Goal: Task Accomplishment & Management: Use online tool/utility

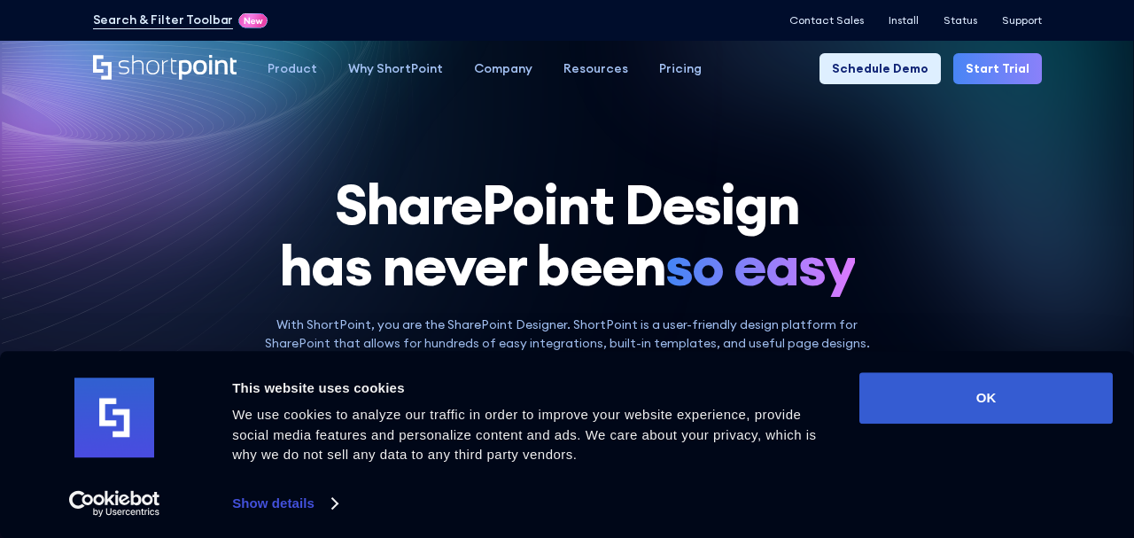
click at [987, 73] on link "Start Trial" at bounding box center [998, 68] width 89 height 31
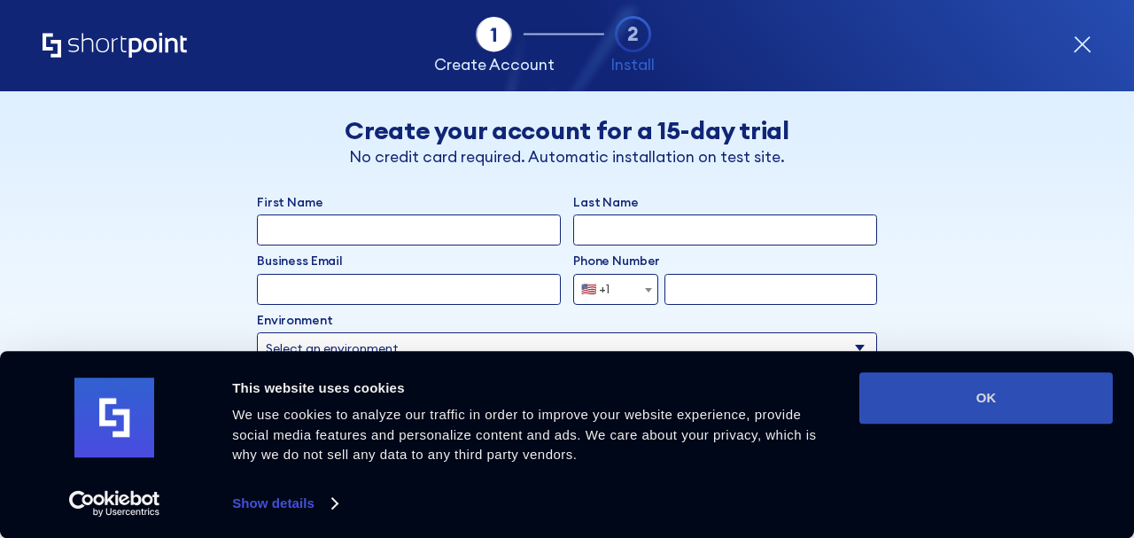
click at [939, 387] on button "OK" at bounding box center [986, 397] width 253 height 51
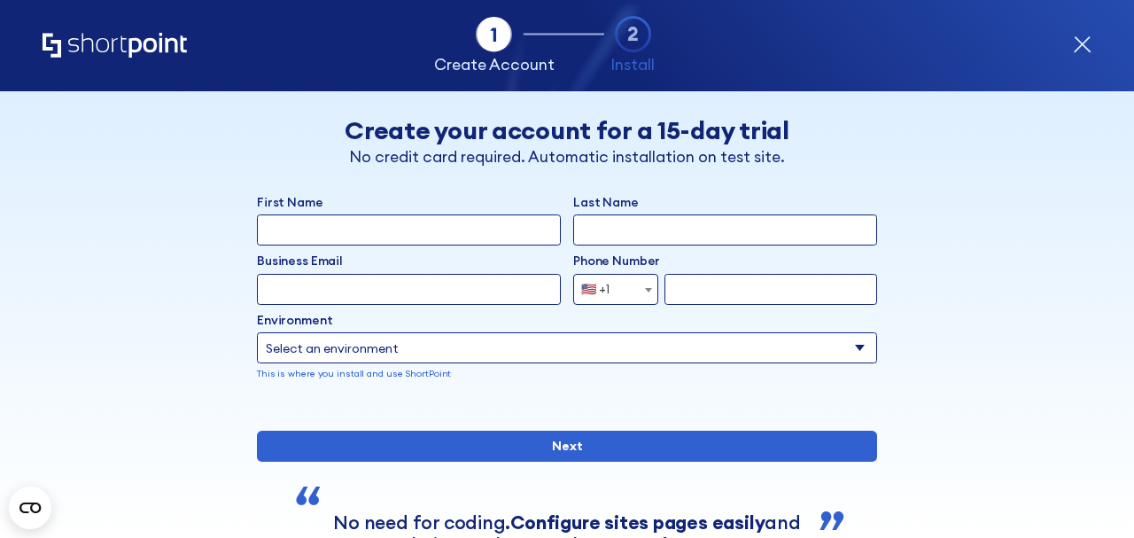
click at [508, 238] on input "First Name" at bounding box center [409, 229] width 304 height 31
type input "Nataliia"
type input "Kovalisko"
click at [420, 284] on input "Business Email" at bounding box center [409, 289] width 304 height 31
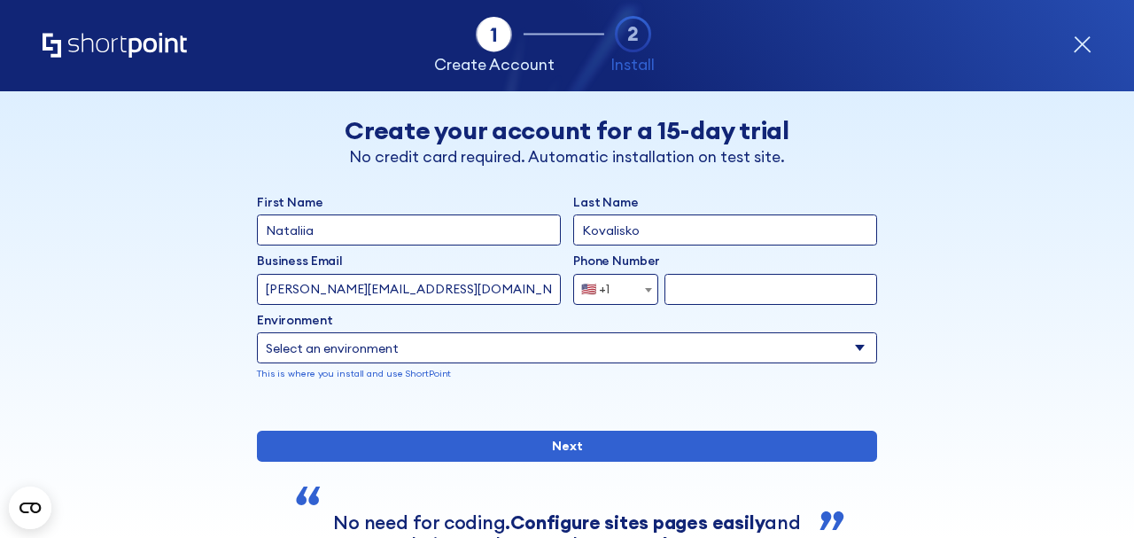
click at [314, 292] on input "[PERSON_NAME][EMAIL_ADDRESS][DOMAIN_NAME]" at bounding box center [409, 289] width 304 height 31
click at [308, 289] on input "[PERSON_NAME][EMAIL_ADDRESS][DOMAIN_NAME]" at bounding box center [409, 289] width 304 height 31
type input "[EMAIL_ADDRESS][DOMAIN_NAME]"
click at [611, 311] on label "Environment" at bounding box center [567, 320] width 620 height 19
click at [611, 332] on select "Select an environment Microsoft 365 SharePoint Online SharePoint Subscription E…" at bounding box center [567, 347] width 620 height 31
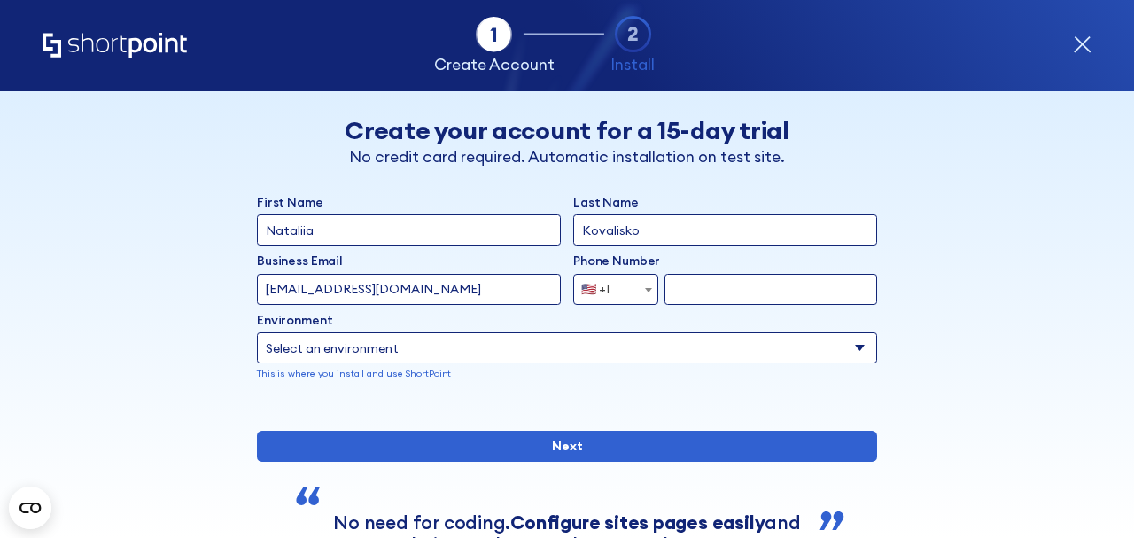
click at [611, 305] on div "First Name [PERSON_NAME] Last Name Kovalisko Business Email Invalid Email Addre…" at bounding box center [567, 299] width 620 height 213
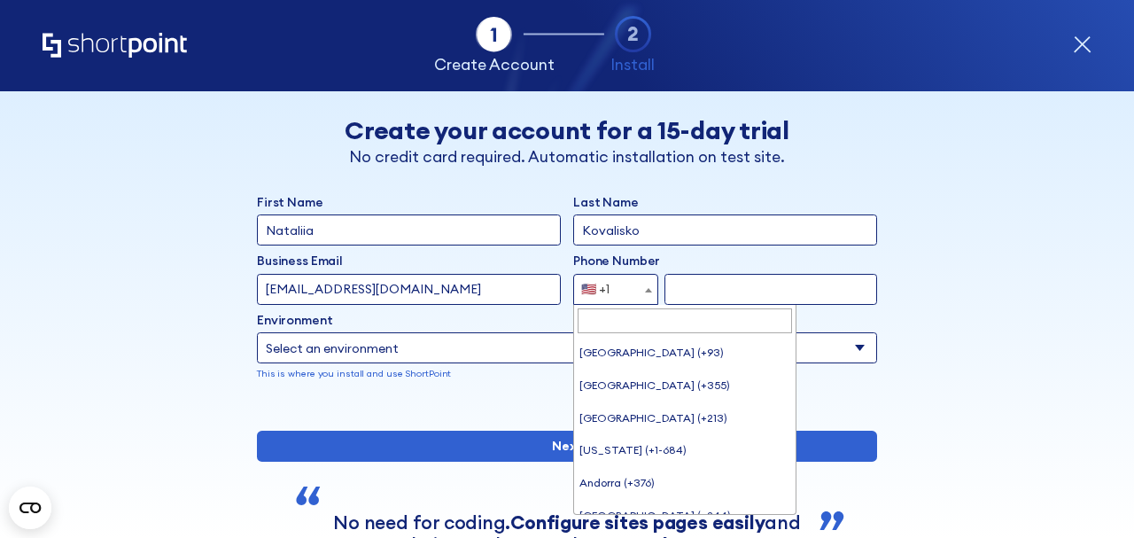
click at [611, 287] on span "🇺🇸 +1" at bounding box center [600, 289] width 53 height 31
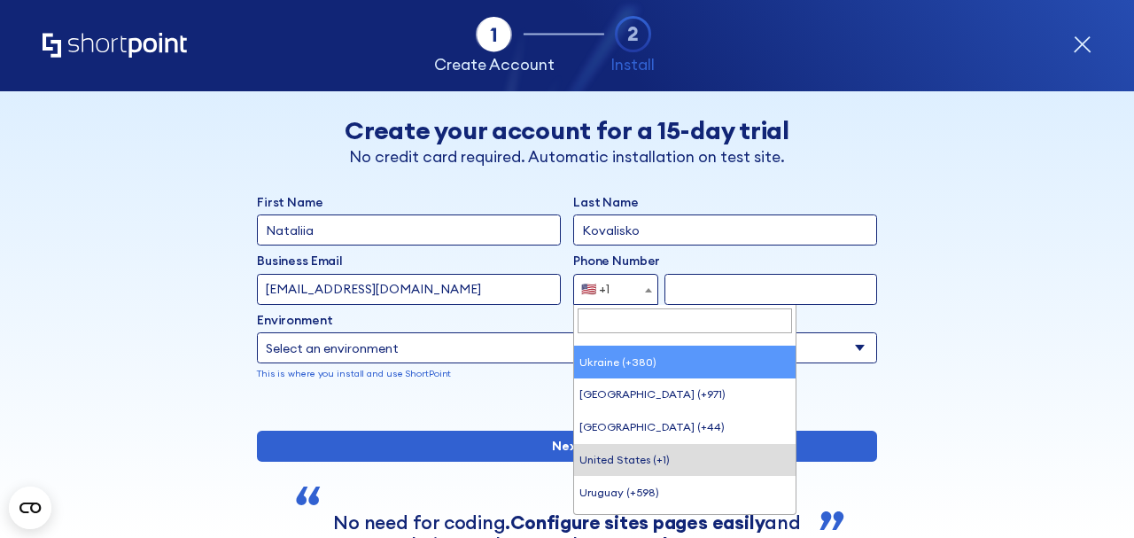
scroll to position [7176, 0]
select select "+380"
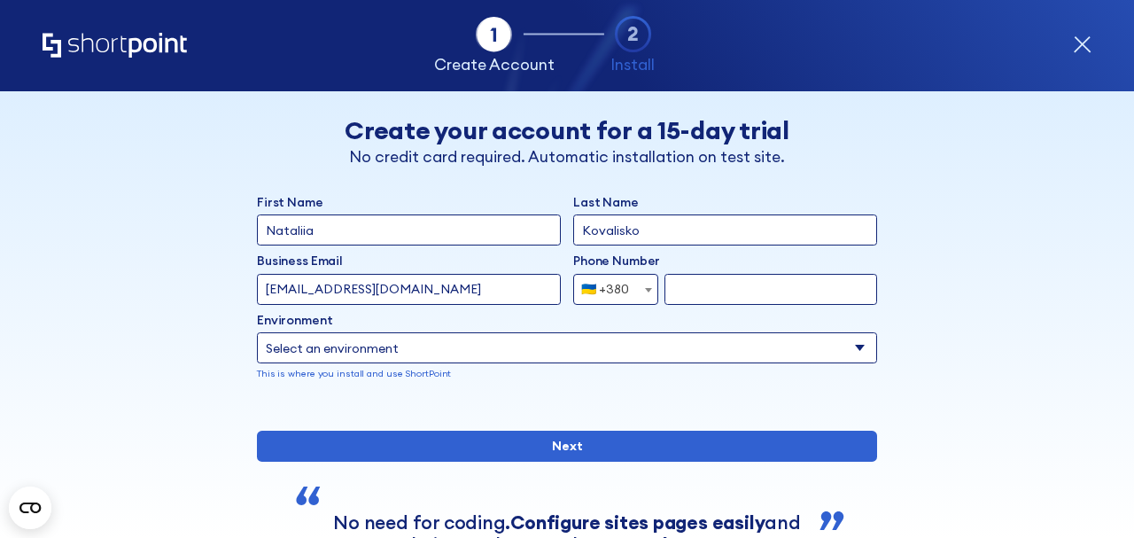
click at [703, 294] on input "form" at bounding box center [771, 289] width 213 height 31
type input "968424540"
click at [653, 348] on select "Select an environment Microsoft 365 SharePoint Online SharePoint Subscription E…" at bounding box center [567, 347] width 620 height 31
select select "SharePoint Online"
click at [257, 332] on select "Select an environment Microsoft 365 SharePoint Online SharePoint Subscription E…" at bounding box center [567, 347] width 620 height 31
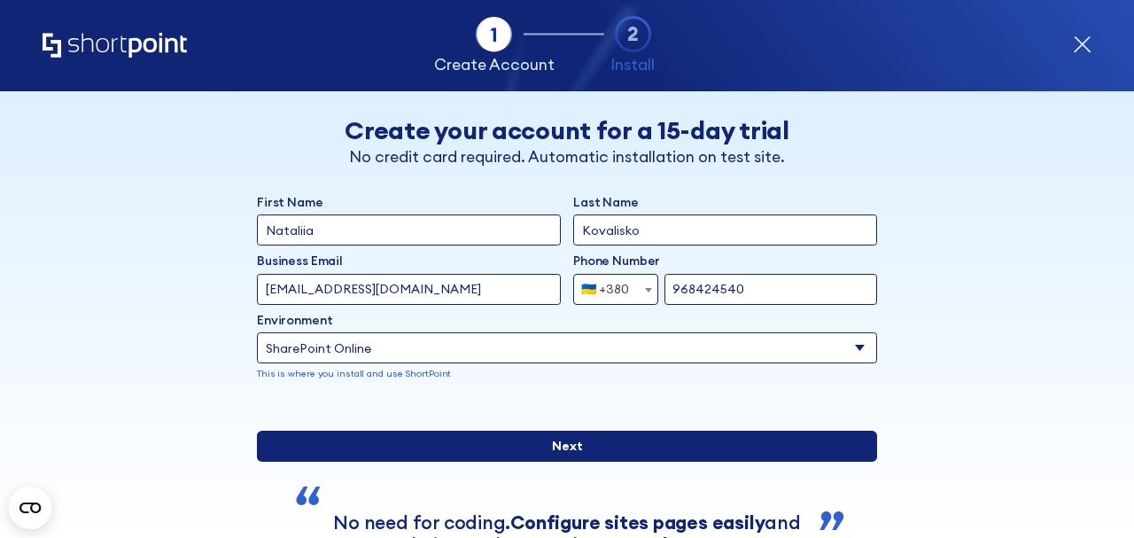
click at [512, 462] on input "Next" at bounding box center [567, 446] width 620 height 31
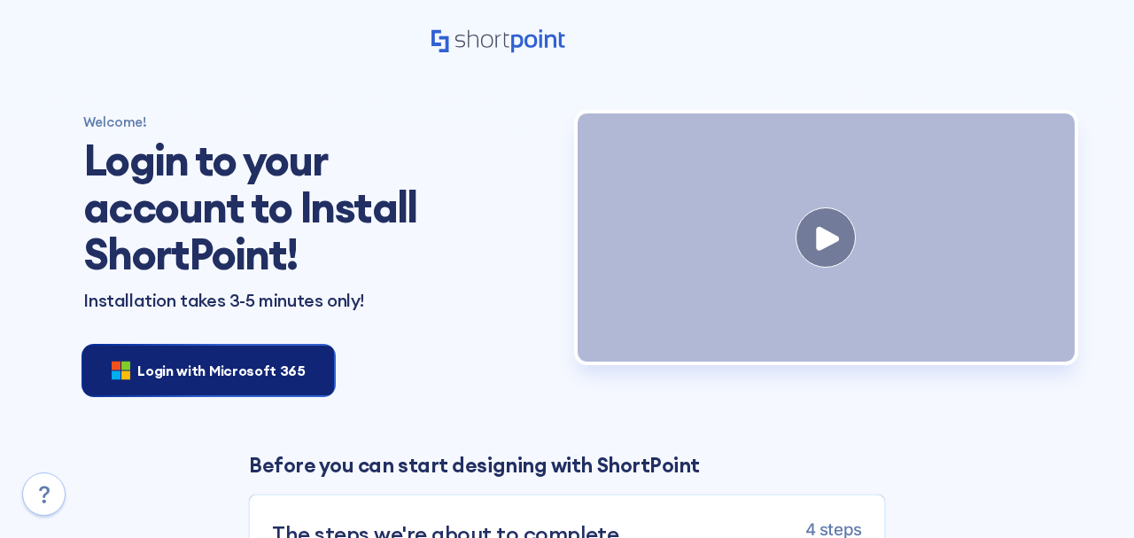
click at [217, 373] on span "Login with Microsoft 365" at bounding box center [220, 370] width 167 height 21
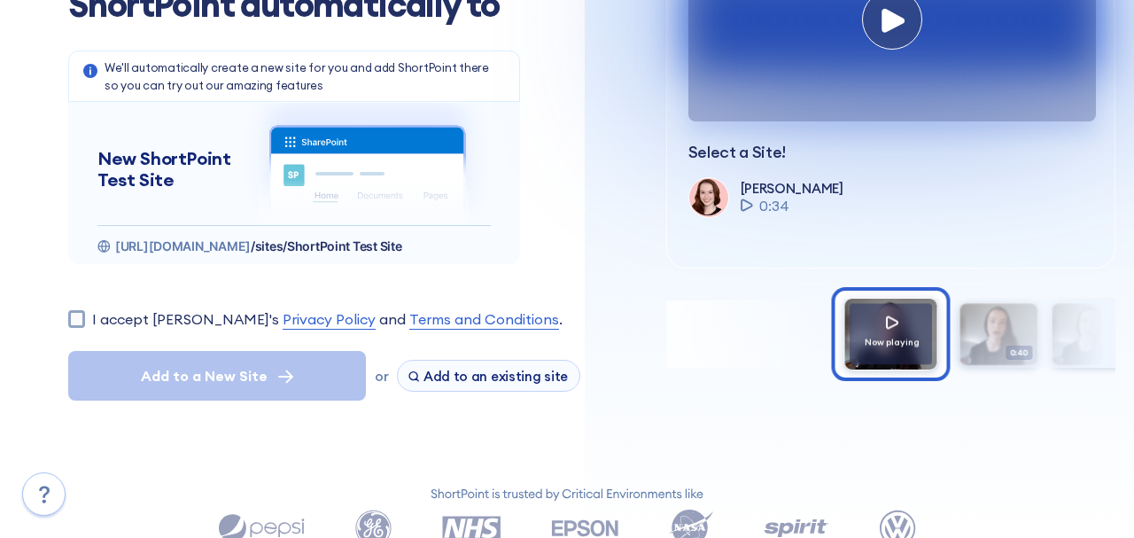
scroll to position [216, 0]
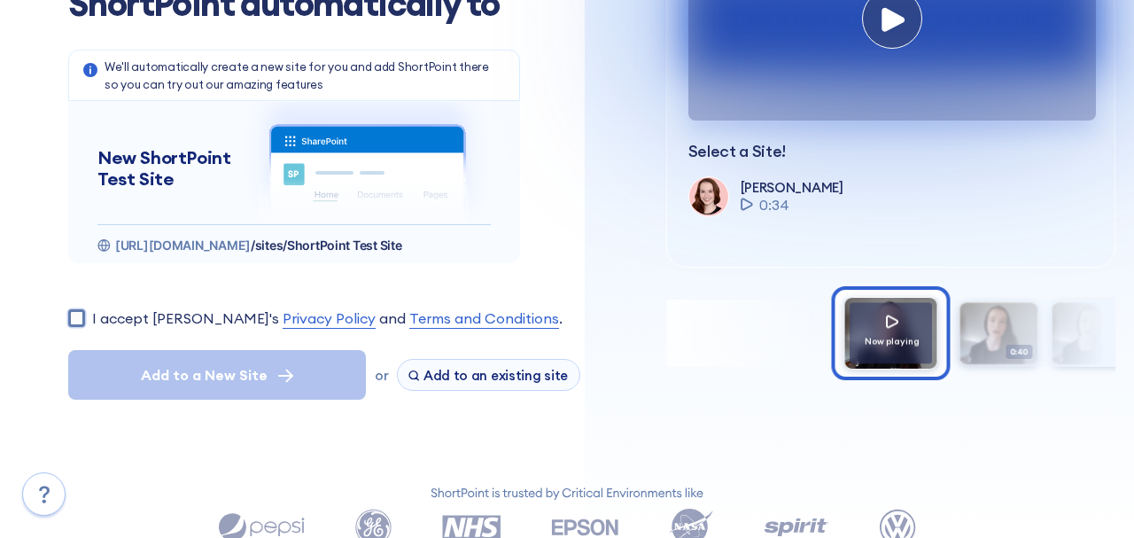
click at [68, 313] on input "I accept ShortPoint's Privacy Policy and Terms and Conditions ." at bounding box center [76, 317] width 17 height 17
checkbox input "true"
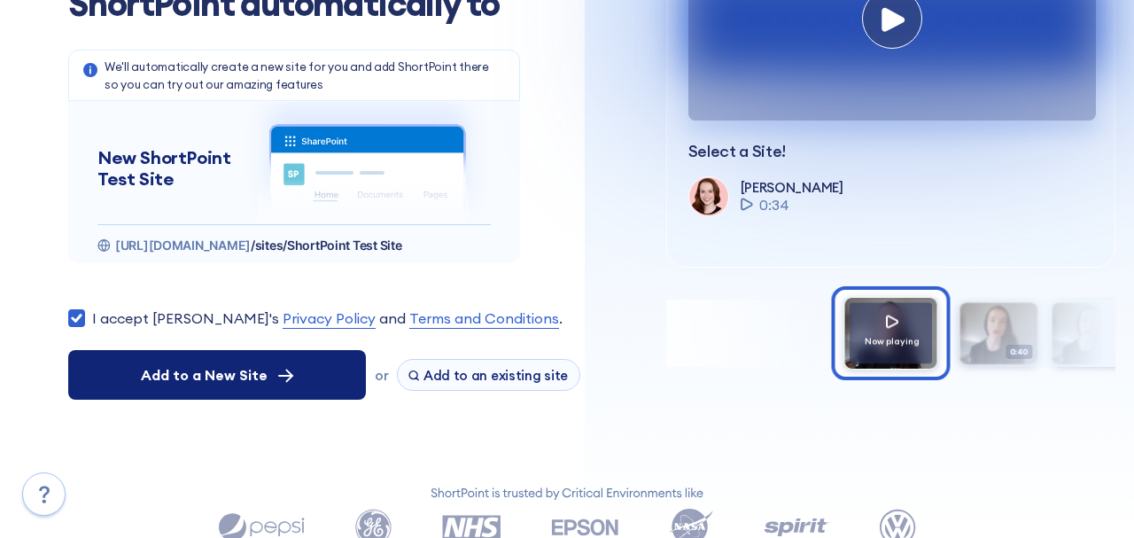
click at [133, 377] on button "Add to a New Site" at bounding box center [217, 375] width 298 height 50
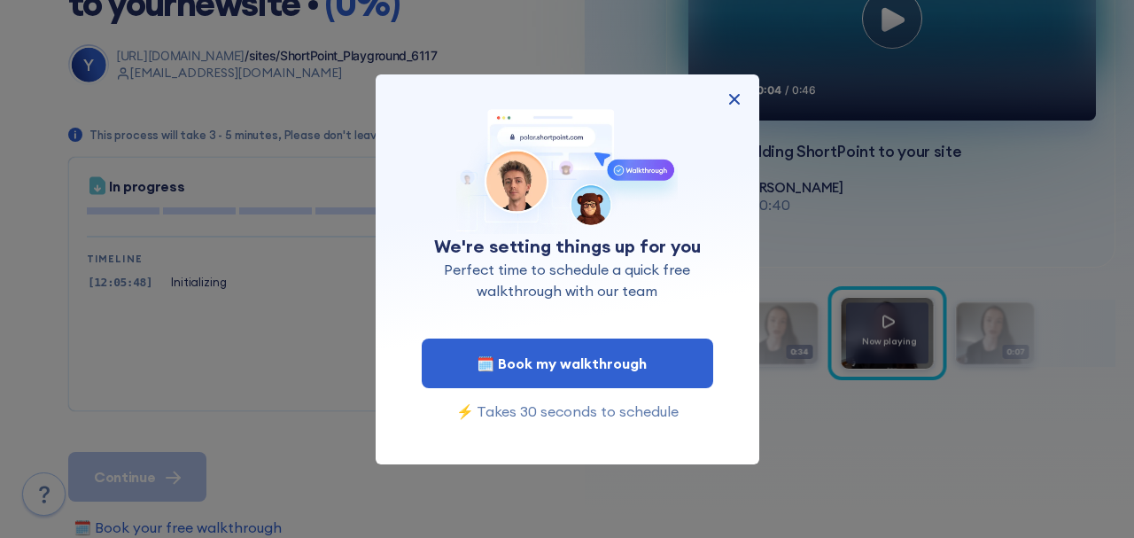
click at [735, 104] on img at bounding box center [734, 99] width 21 height 21
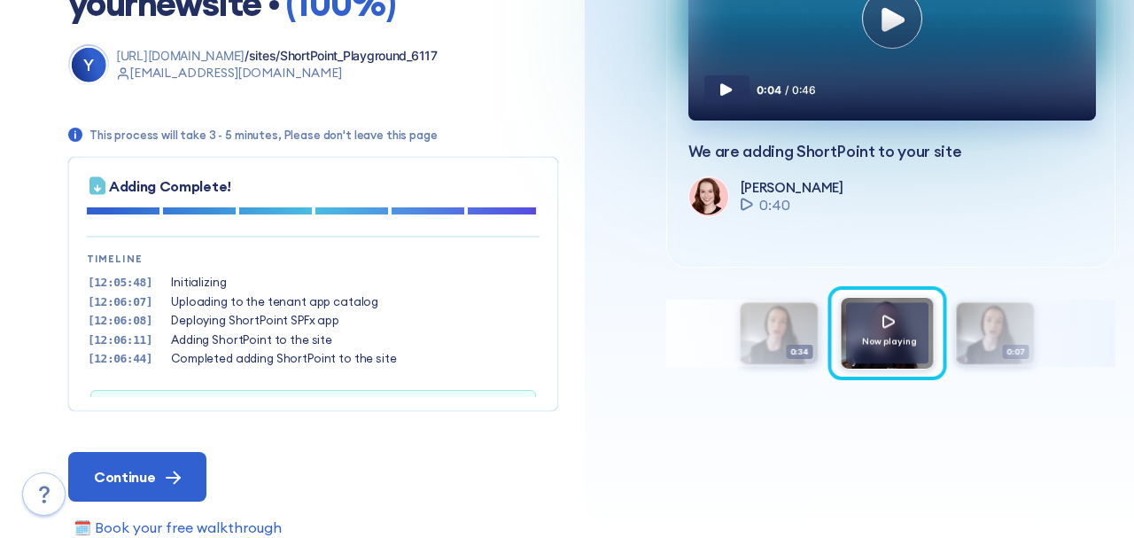
scroll to position [53, 0]
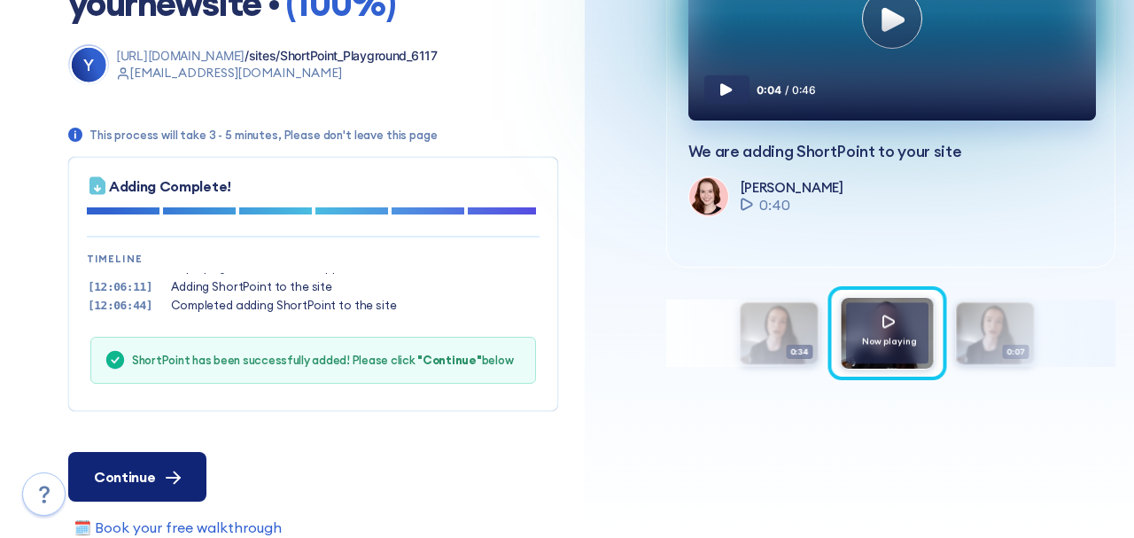
click at [128, 474] on span "Continue" at bounding box center [124, 476] width 61 height 21
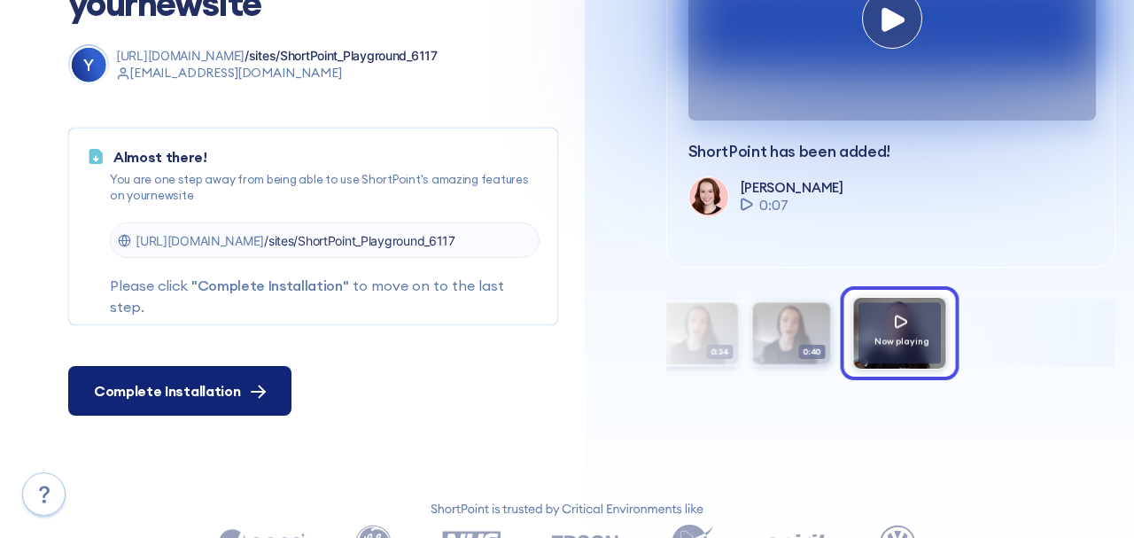
click at [165, 402] on button "Complete Installation" at bounding box center [179, 391] width 223 height 50
